Goal: Transaction & Acquisition: Purchase product/service

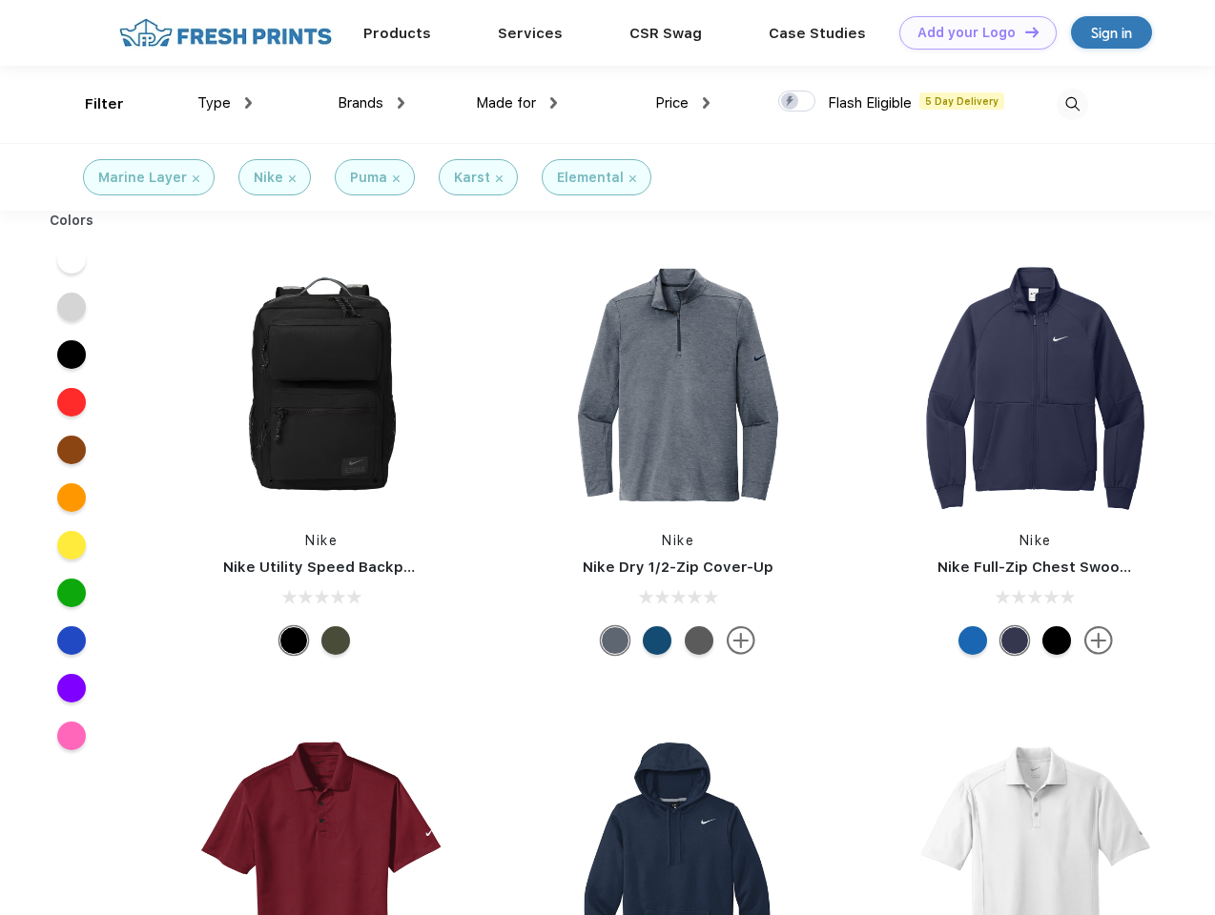
scroll to position [1, 0]
click at [971, 32] on link "Add your Logo Design Tool" at bounding box center [977, 32] width 157 height 33
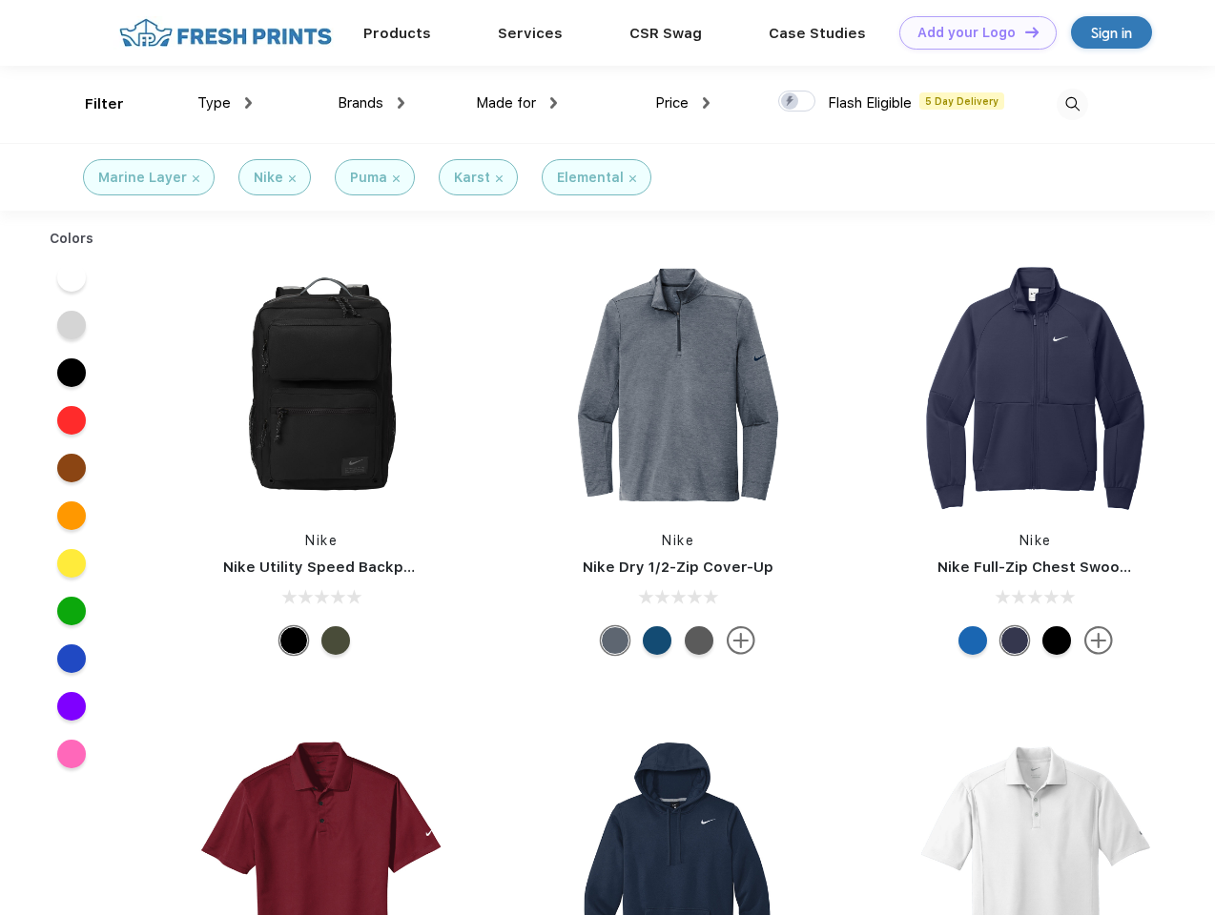
click at [0, 0] on div "Design Tool" at bounding box center [0, 0] width 0 height 0
click at [1023, 31] on link "Add your Logo Design Tool" at bounding box center [977, 32] width 157 height 33
click at [92, 104] on div "Filter" at bounding box center [104, 104] width 39 height 22
click at [225, 103] on span "Type" at bounding box center [213, 102] width 33 height 17
click at [371, 103] on span "Brands" at bounding box center [360, 102] width 46 height 17
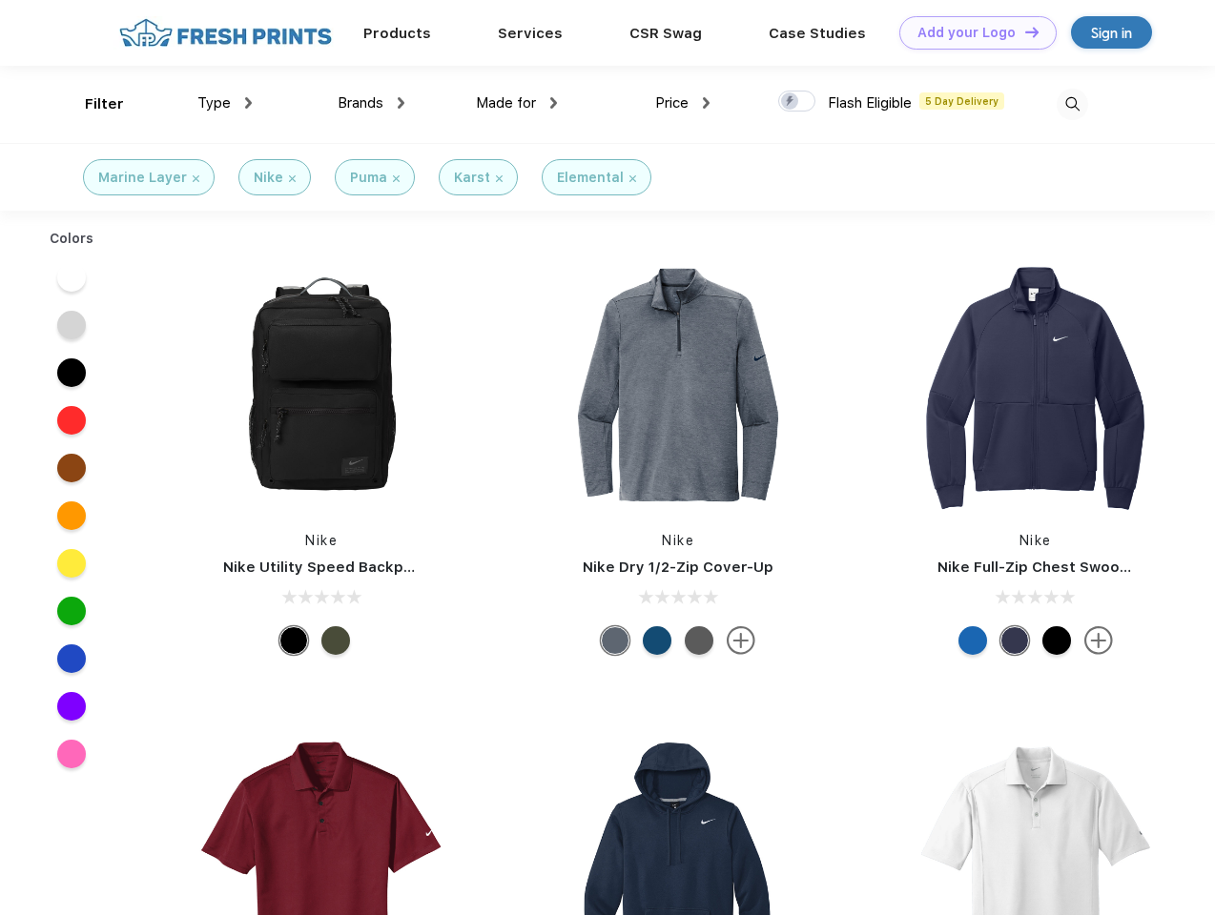
click at [517, 103] on span "Made for" at bounding box center [506, 102] width 60 height 17
click at [683, 103] on span "Price" at bounding box center [671, 102] width 33 height 17
click at [797, 102] on div at bounding box center [796, 101] width 37 height 21
click at [790, 102] on input "checkbox" at bounding box center [784, 96] width 12 height 12
click at [1072, 104] on img at bounding box center [1071, 104] width 31 height 31
